Goal: Check status

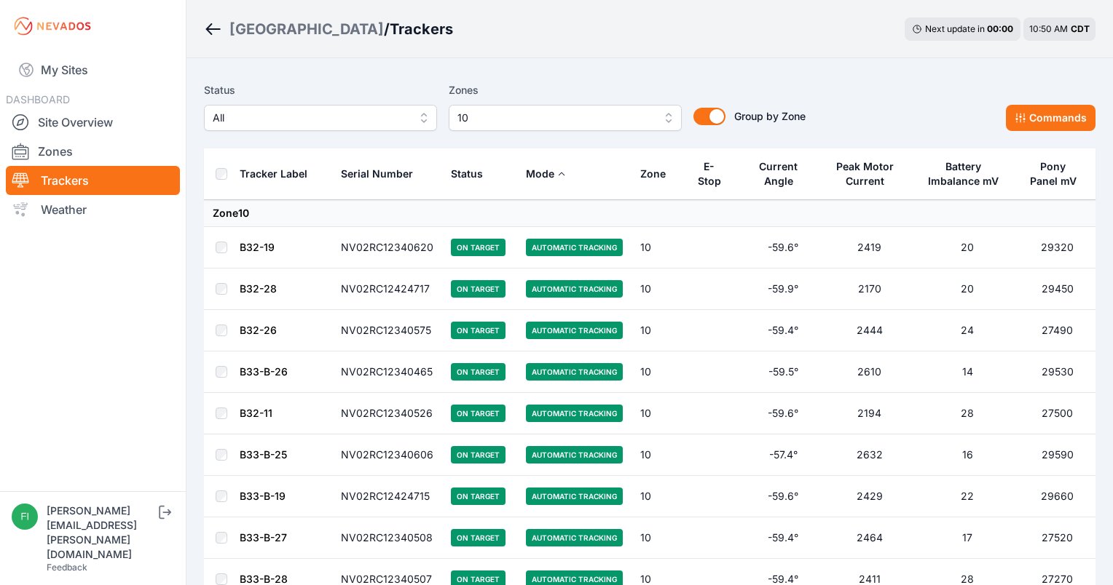
click at [650, 114] on span "10" at bounding box center [554, 117] width 195 height 17
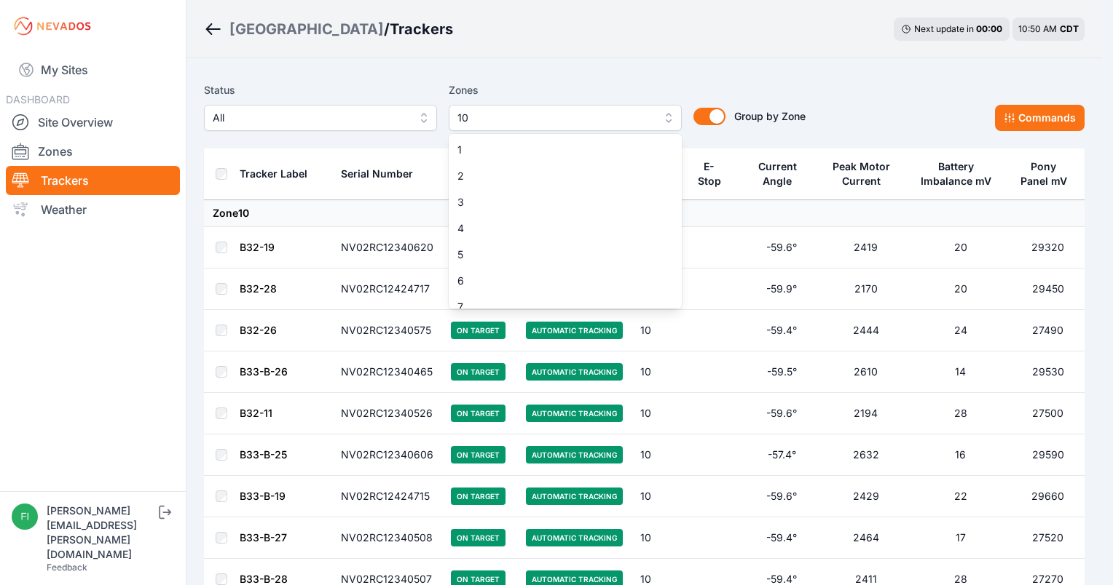
scroll to position [90, 0]
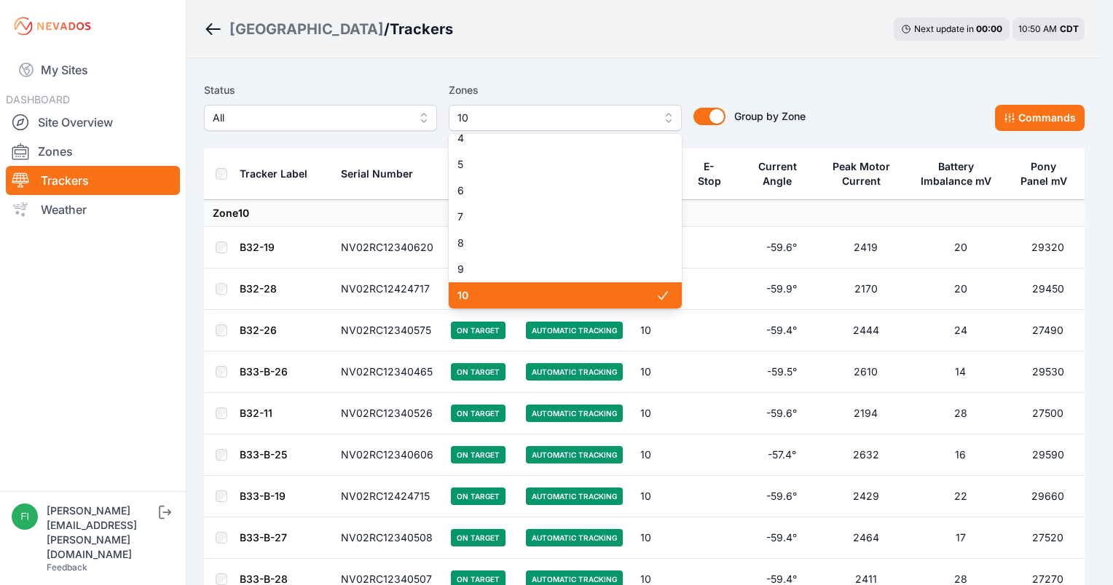
click at [600, 295] on span "10" at bounding box center [556, 295] width 198 height 15
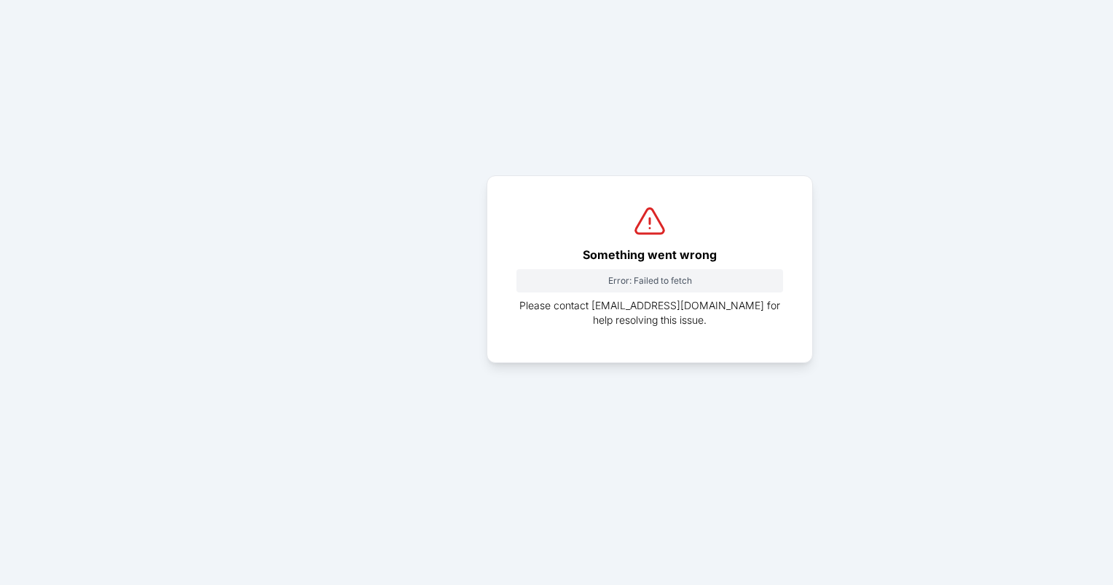
click at [591, 240] on h3 "Something went wrong" at bounding box center [649, 254] width 267 height 29
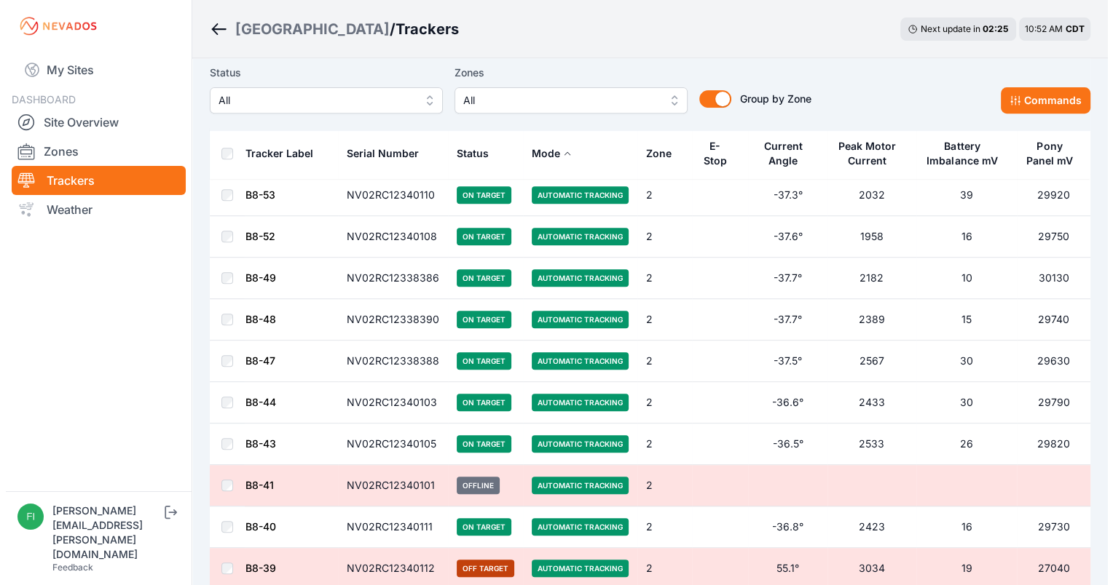
scroll to position [5780, 0]
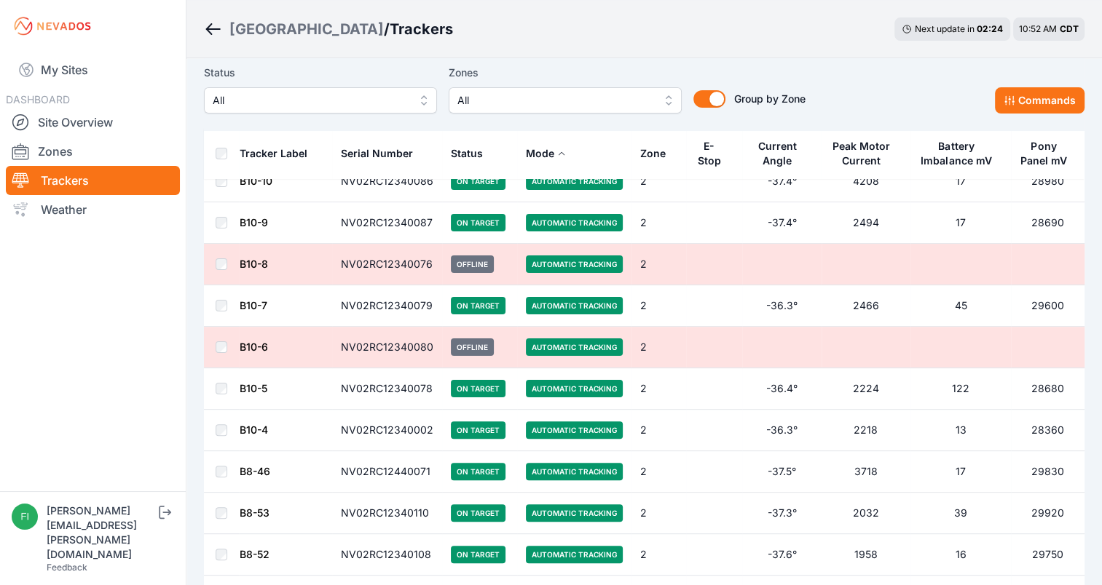
click at [616, 98] on span "All" at bounding box center [554, 100] width 195 height 17
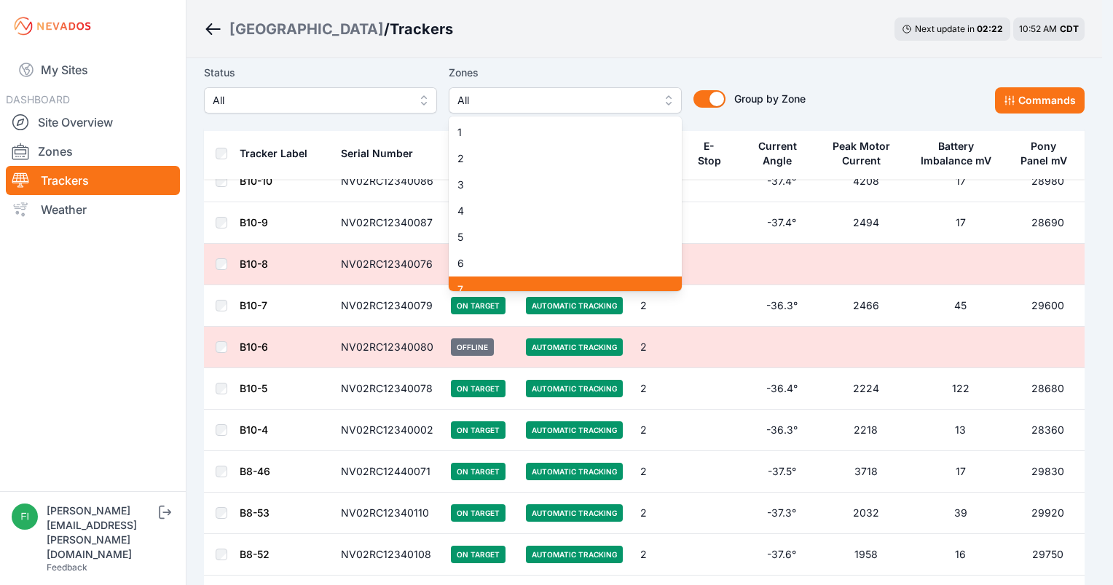
click at [559, 277] on div "7" at bounding box center [565, 290] width 233 height 26
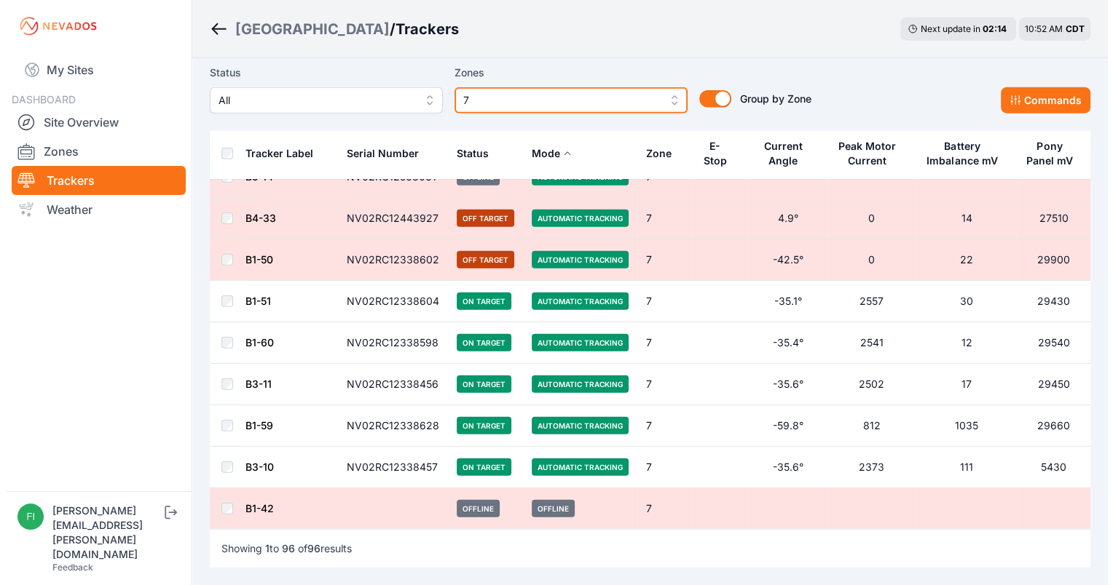
scroll to position [3758, 0]
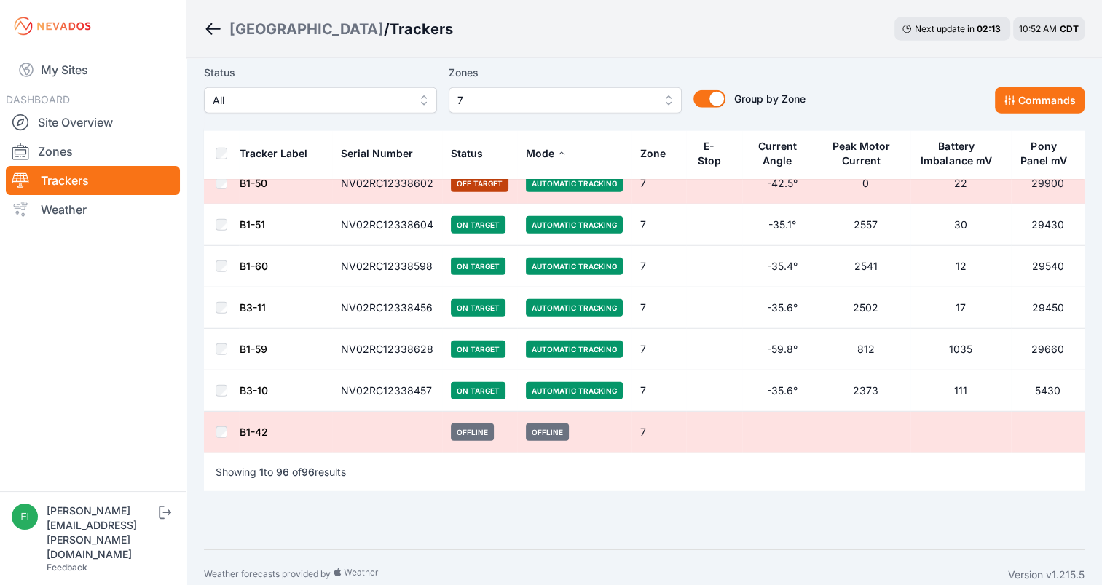
click at [603, 90] on button "7" at bounding box center [565, 100] width 233 height 26
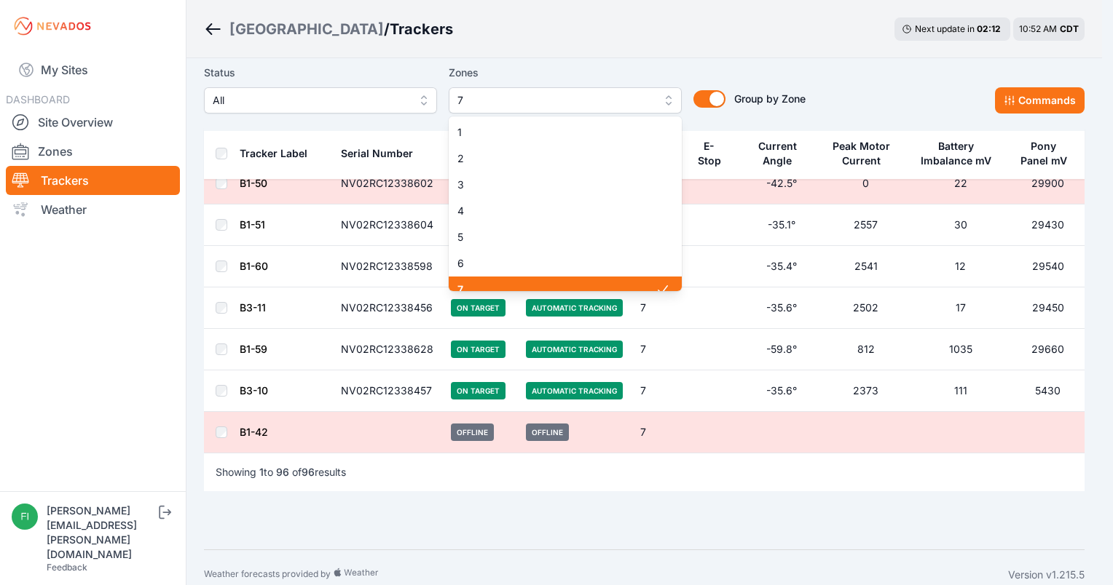
scroll to position [12, 0]
click at [574, 280] on span "7" at bounding box center [556, 278] width 198 height 15
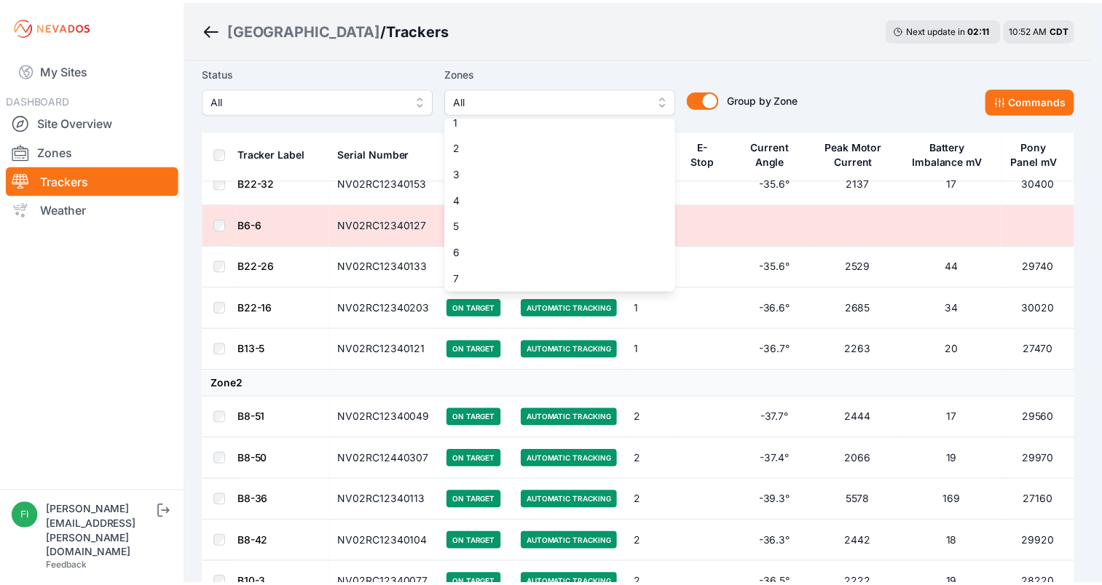
scroll to position [41, 0]
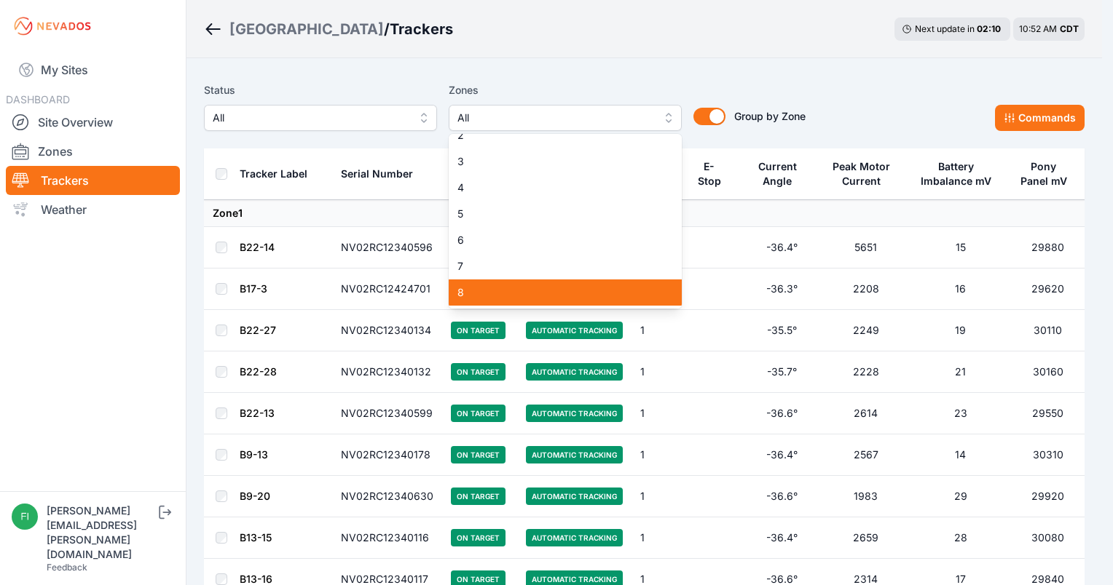
click at [658, 285] on div "8" at bounding box center [565, 293] width 233 height 26
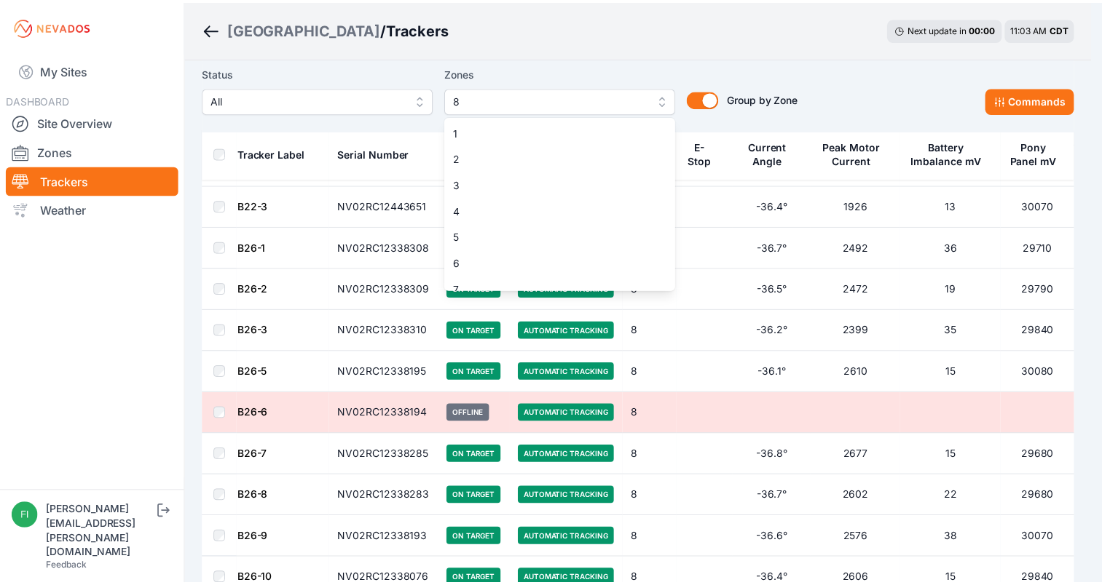
scroll to position [38, 0]
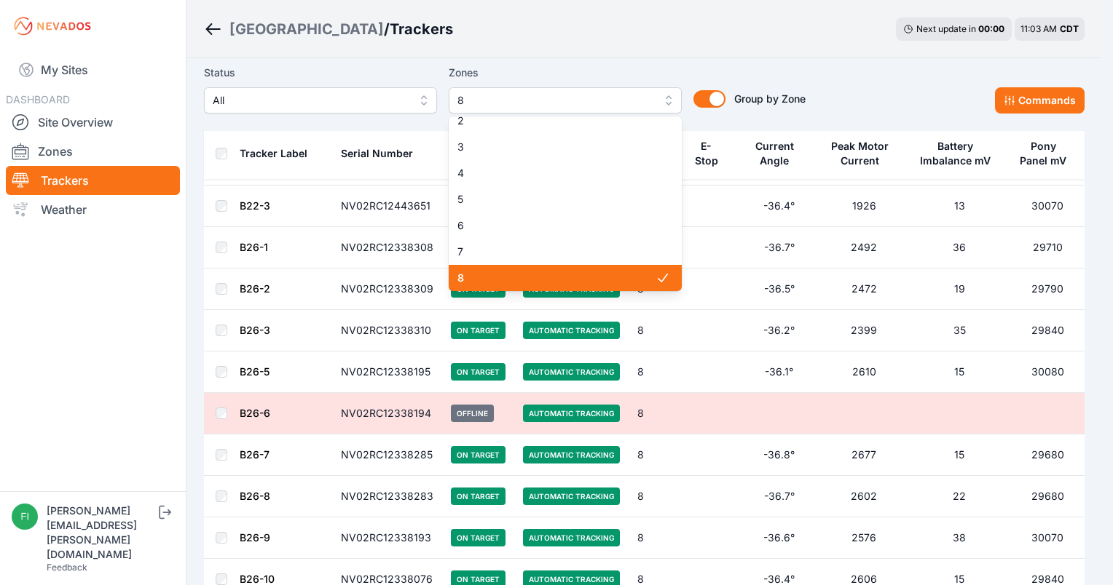
click at [882, 87] on div "Status All Zones 8 1 2 3 4 5 6 7 8 9 10 11 12 13 14 15 Group by Zone Group by Z…" at bounding box center [644, 89] width 880 height 50
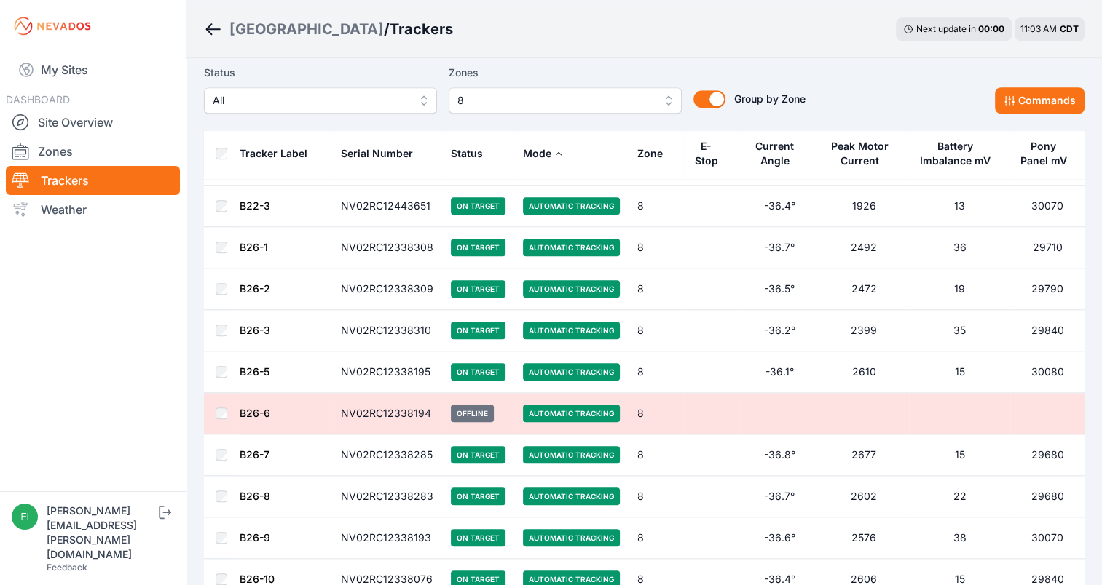
click at [882, 87] on div "Status All Zones 8 Group by Zone Group by Zone Commands" at bounding box center [644, 89] width 880 height 50
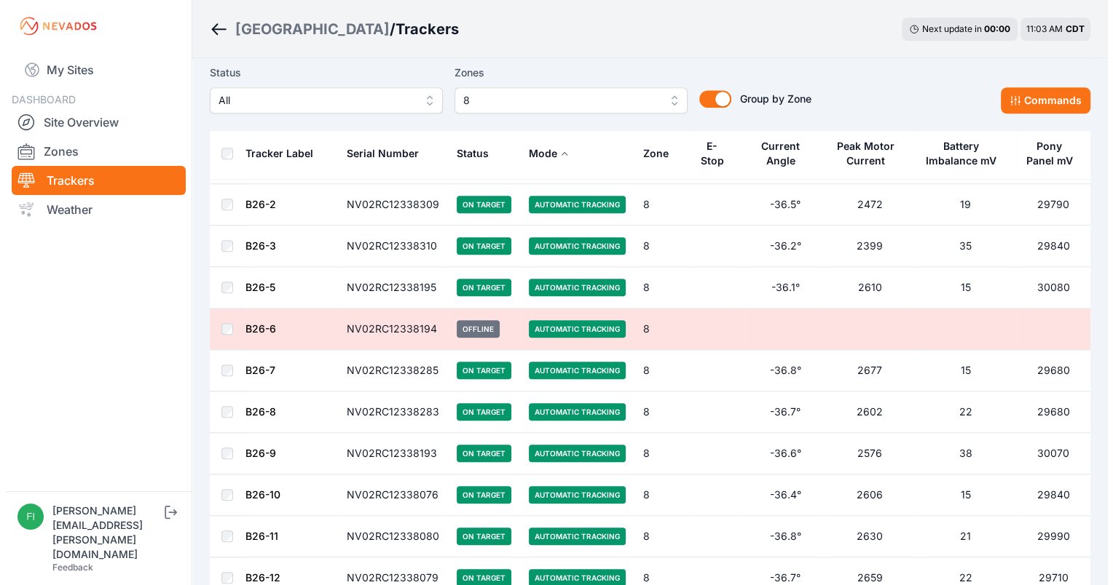
scroll to position [1374, 0]
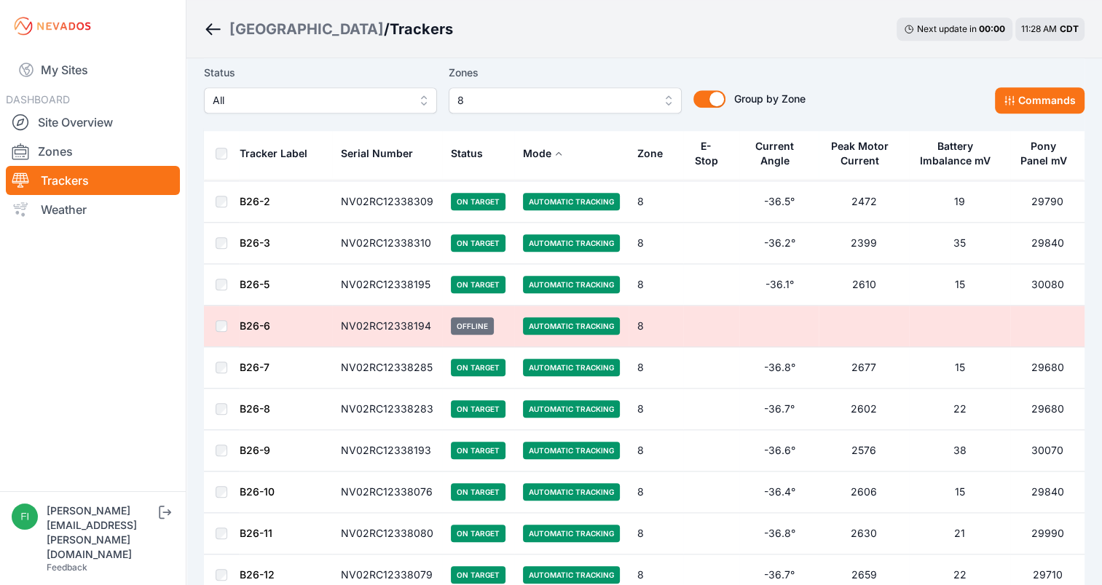
click at [641, 108] on span "8" at bounding box center [554, 100] width 195 height 17
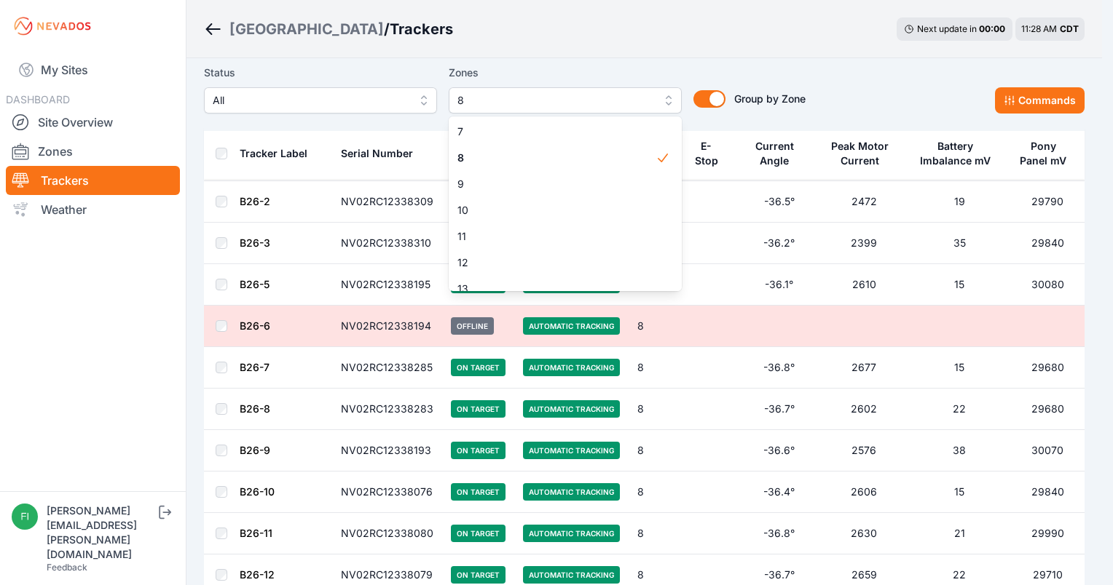
scroll to position [165, 0]
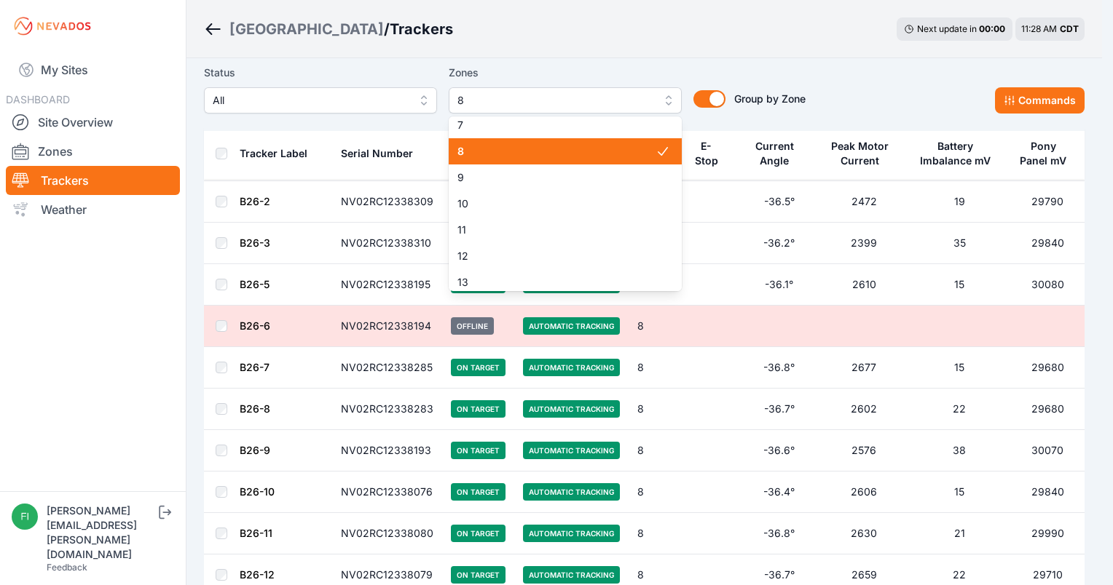
click at [655, 159] on span at bounding box center [668, 151] width 26 height 26
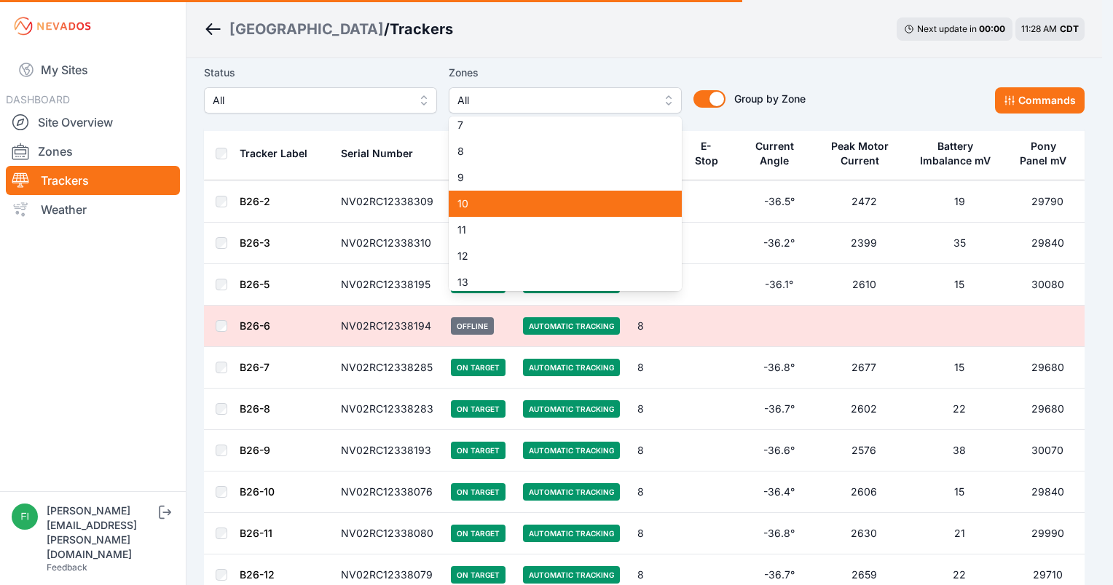
click at [606, 202] on span "10" at bounding box center [556, 204] width 198 height 15
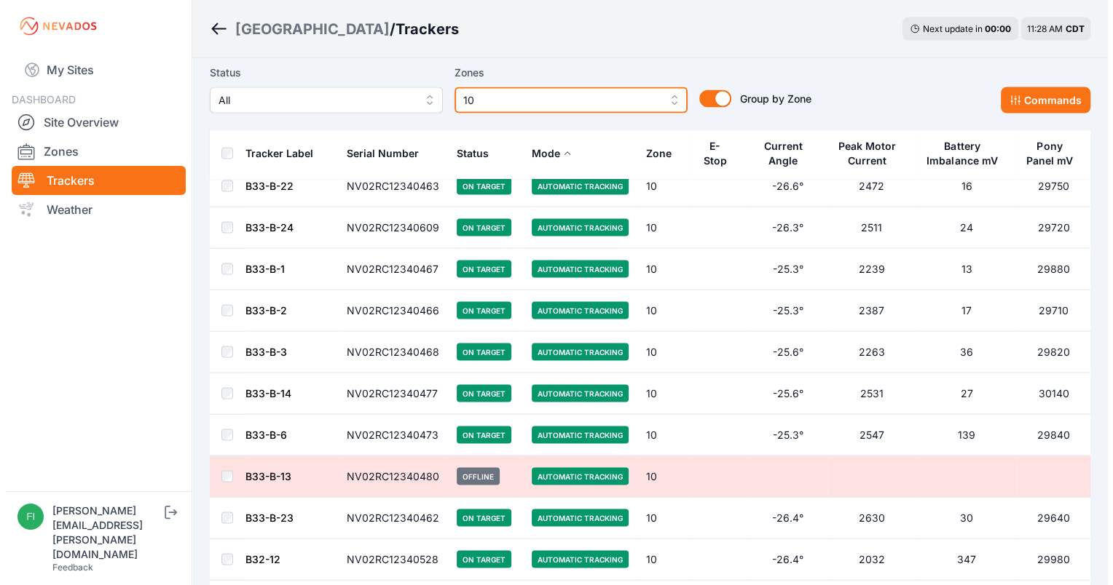
scroll to position [2793, 0]
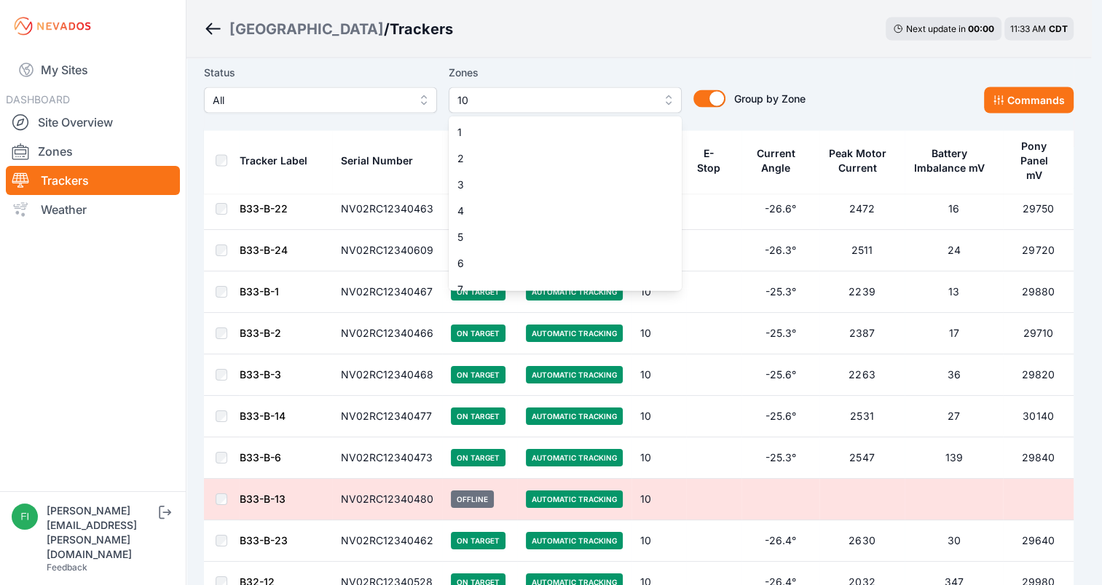
click at [639, 95] on span "10" at bounding box center [554, 100] width 195 height 17
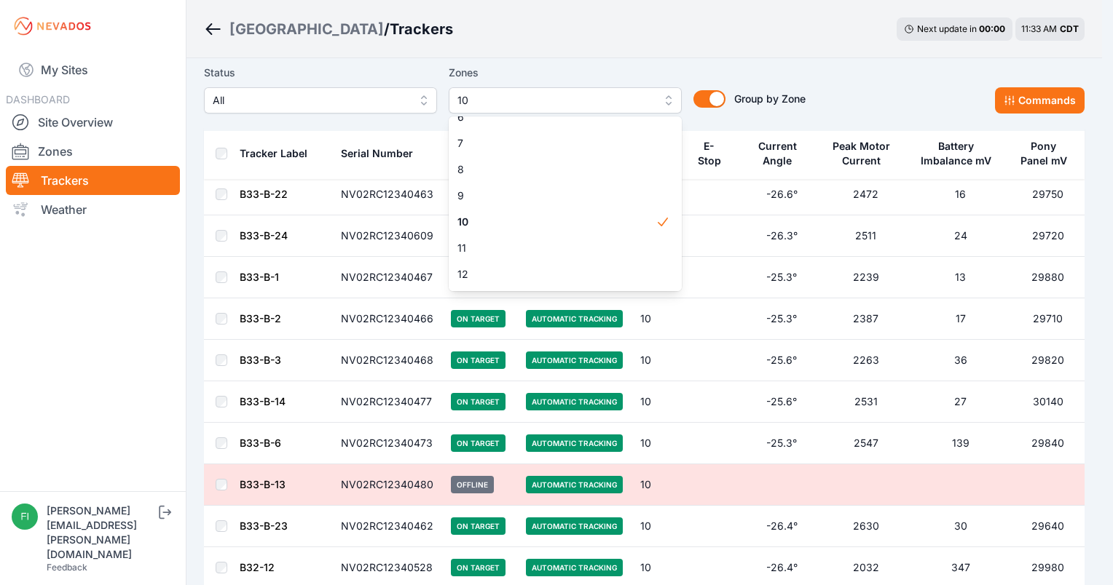
scroll to position [156, 0]
click at [658, 216] on icon at bounding box center [663, 212] width 10 height 9
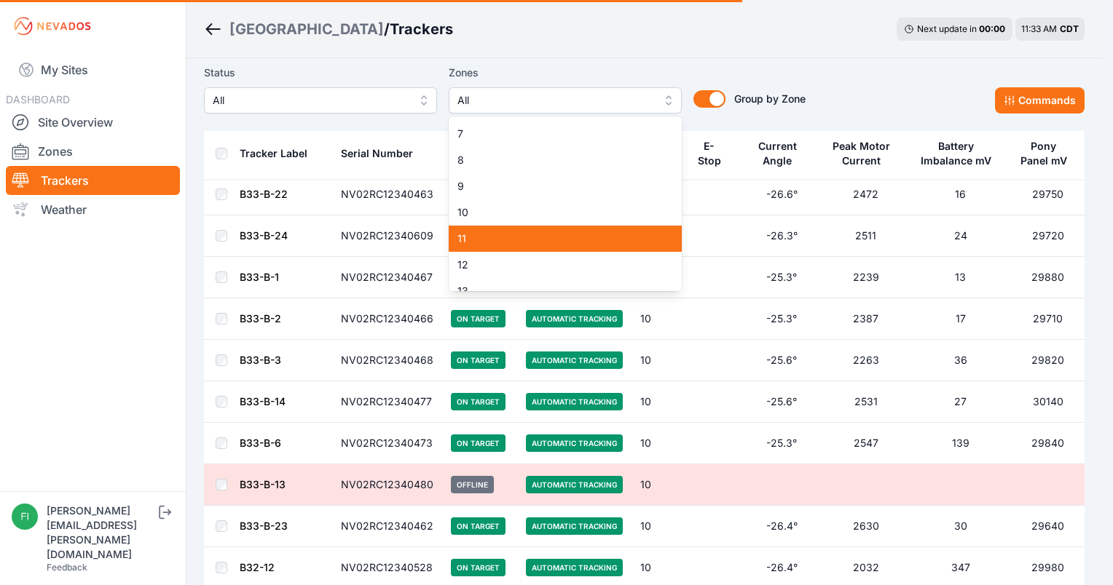
click at [647, 241] on div "11" at bounding box center [565, 239] width 233 height 26
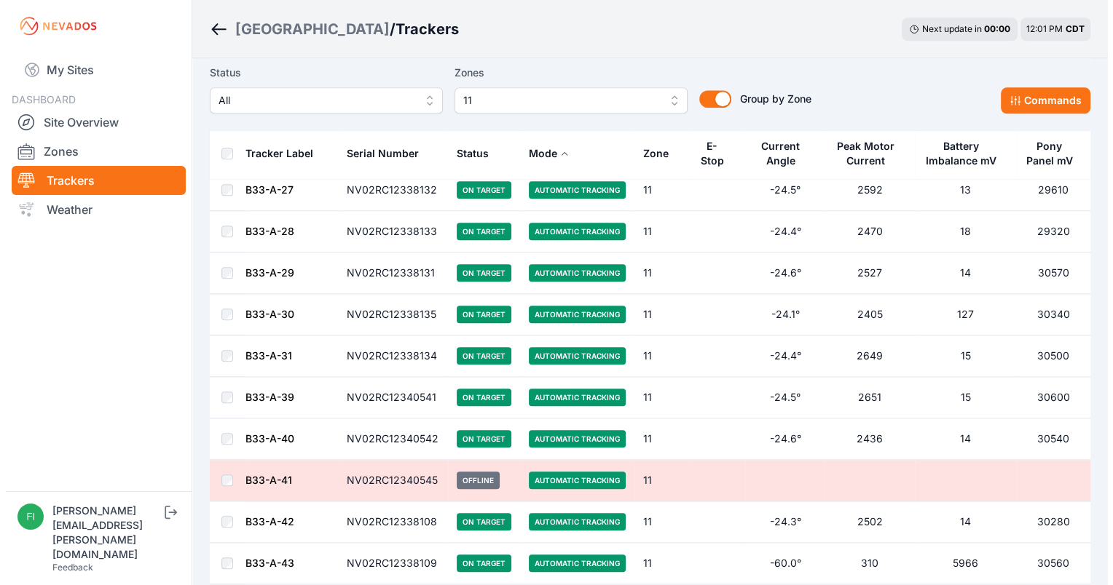
scroll to position [1447, 0]
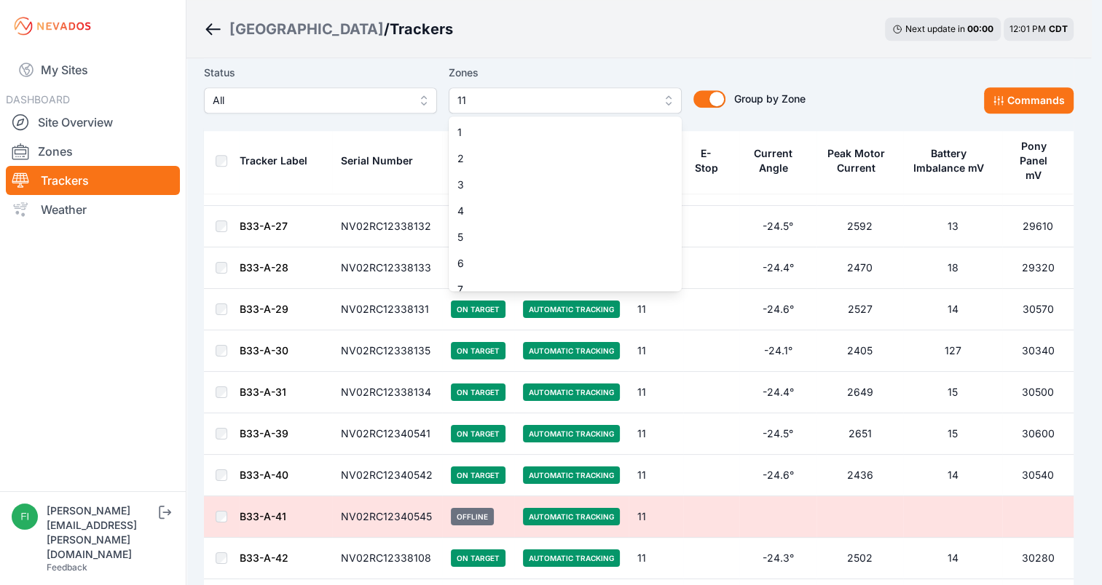
click at [635, 95] on span "11" at bounding box center [554, 100] width 195 height 17
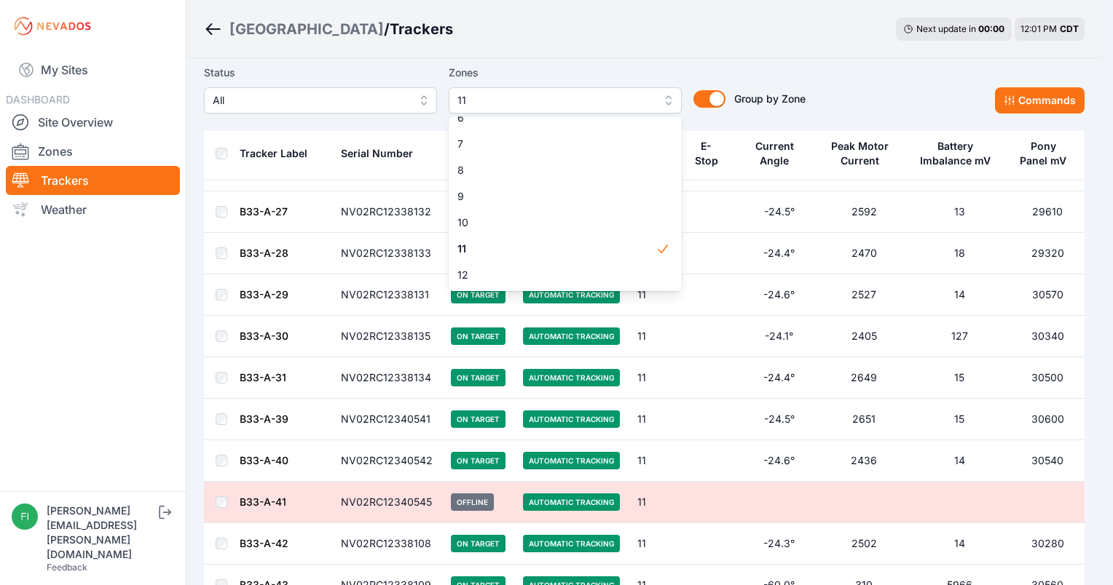
scroll to position [175, 0]
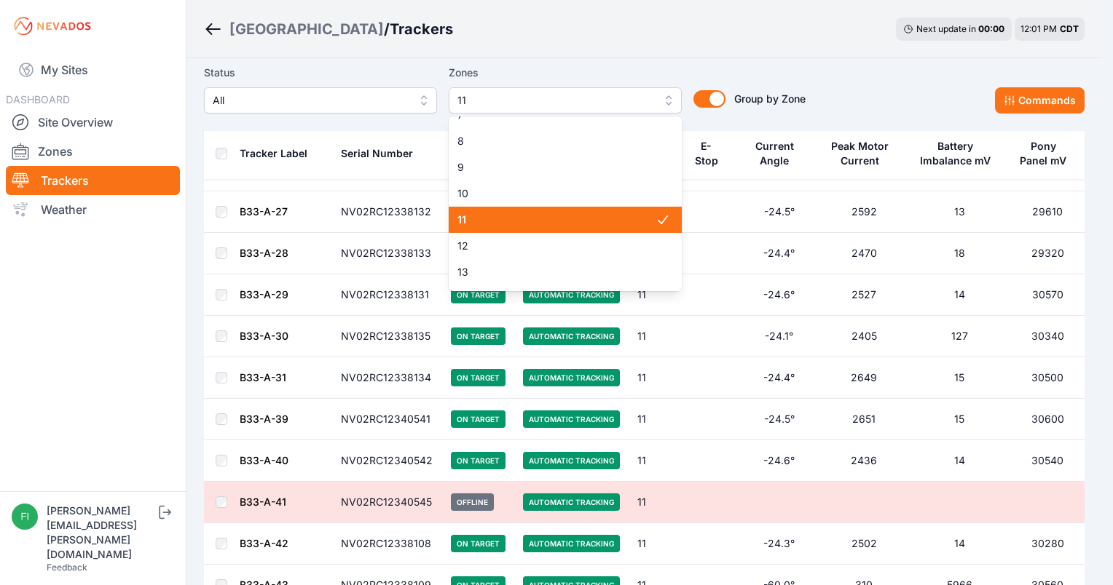
click at [639, 226] on span "11" at bounding box center [556, 220] width 198 height 15
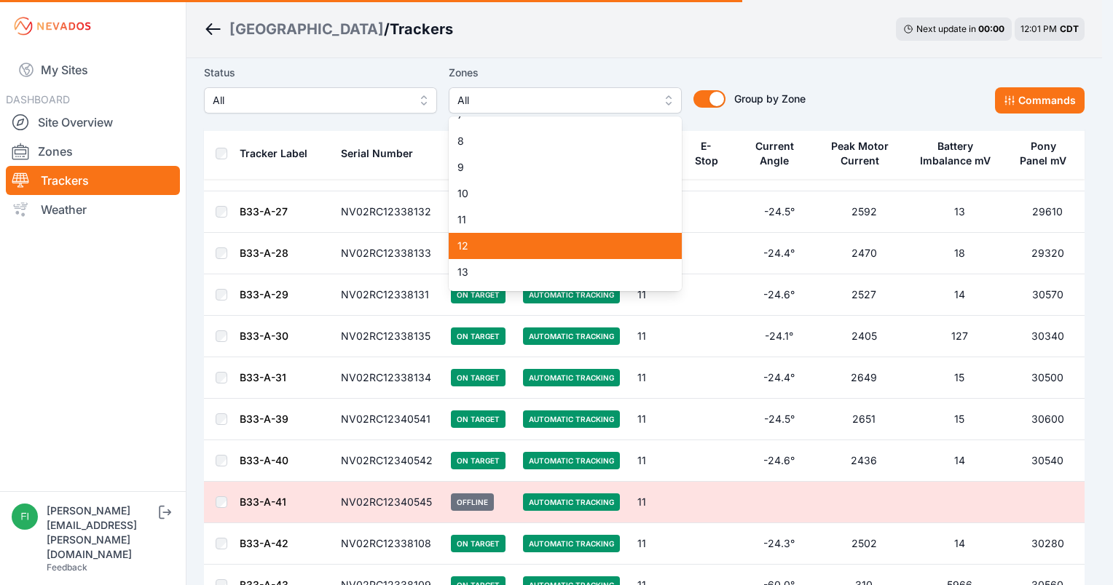
click at [628, 248] on span "12" at bounding box center [556, 246] width 198 height 15
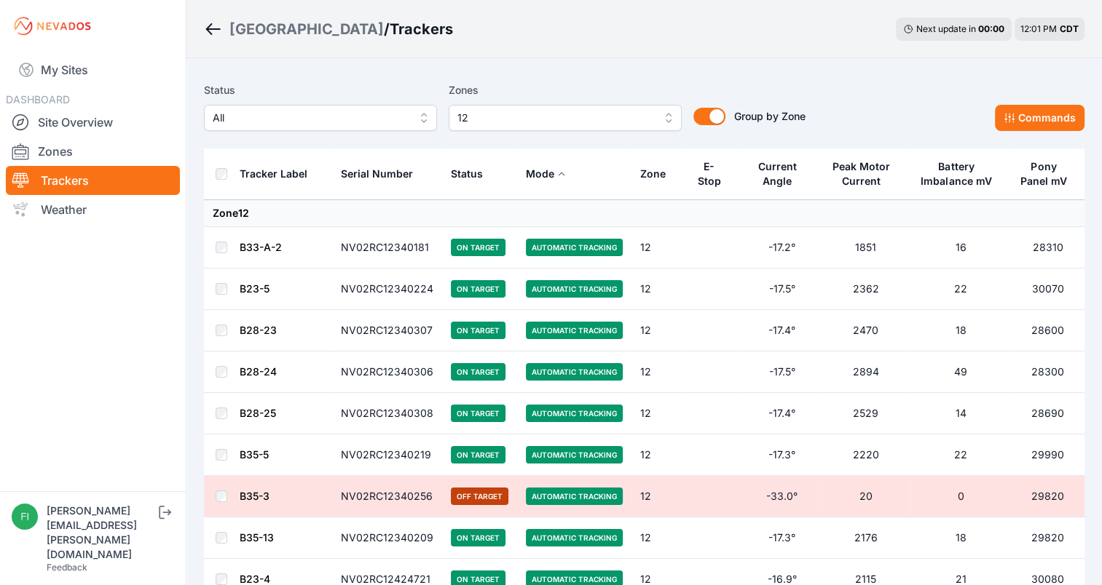
click at [1022, 79] on div "Status All Zones 12 Group by Zone Group by Zone Commands" at bounding box center [644, 112] width 880 height 73
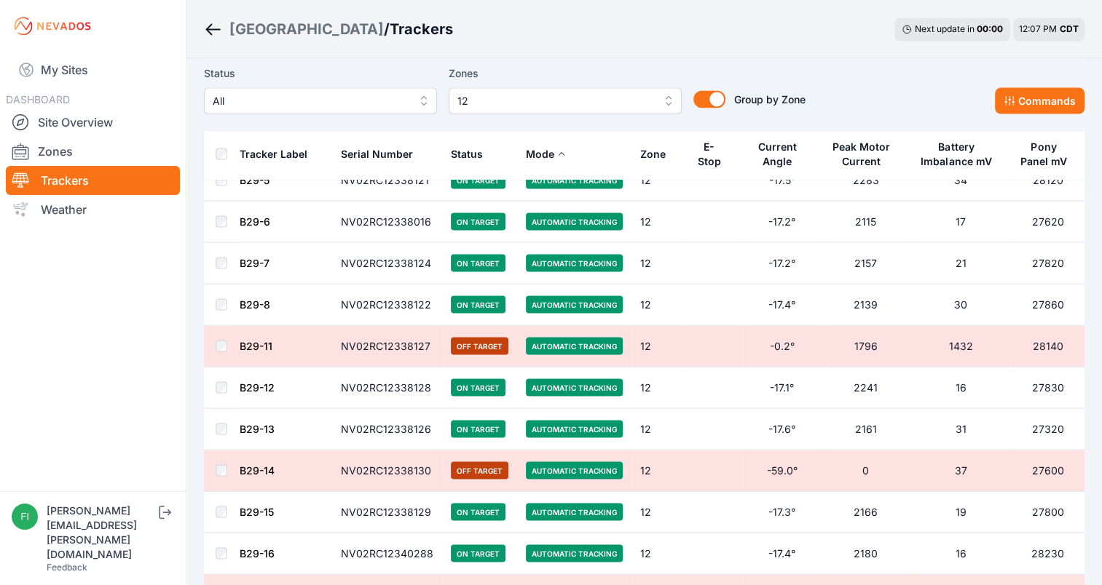
scroll to position [2680, 0]
